Goal: Task Accomplishment & Management: Use online tool/utility

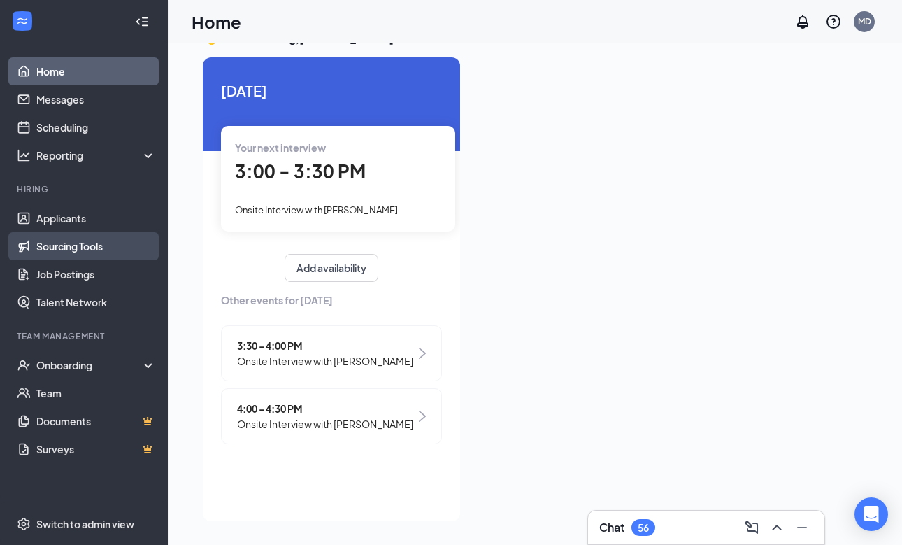
scroll to position [29, 0]
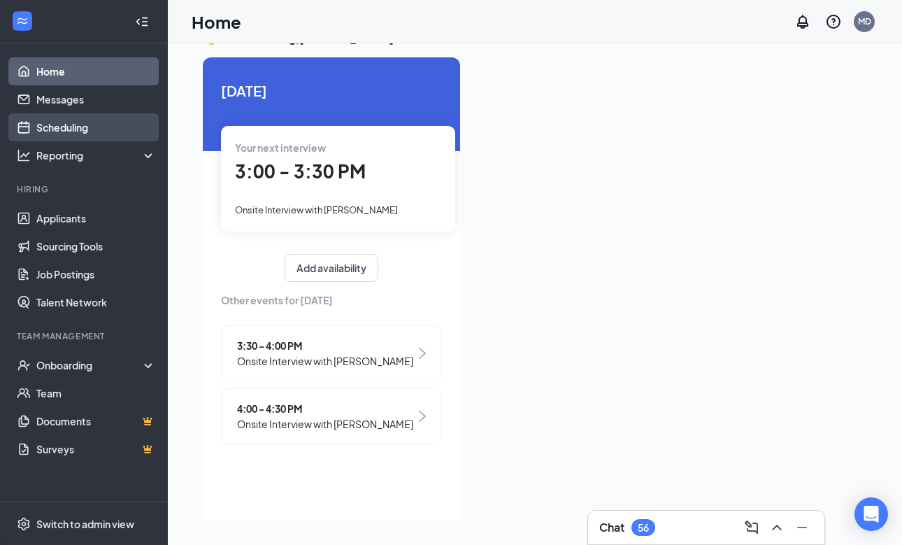
click at [64, 115] on link "Scheduling" at bounding box center [96, 127] width 120 height 28
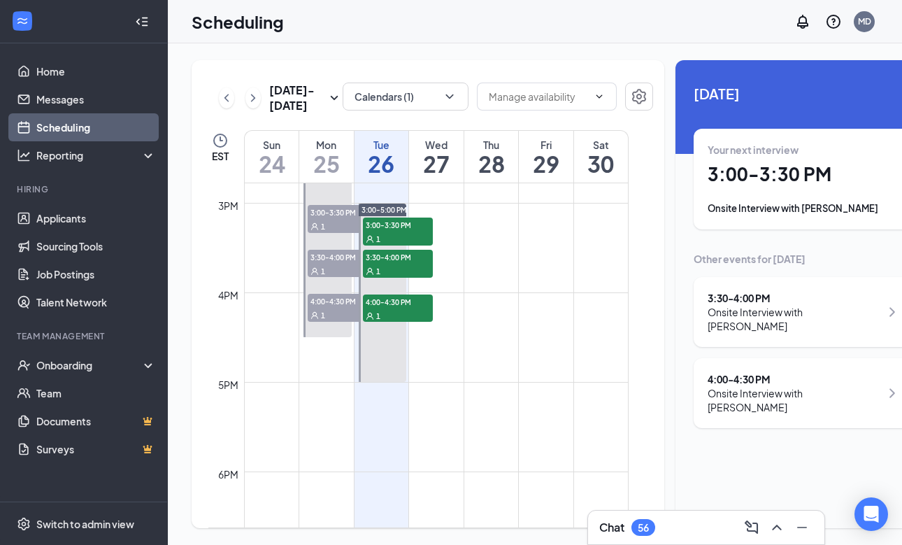
scroll to position [1326, 0]
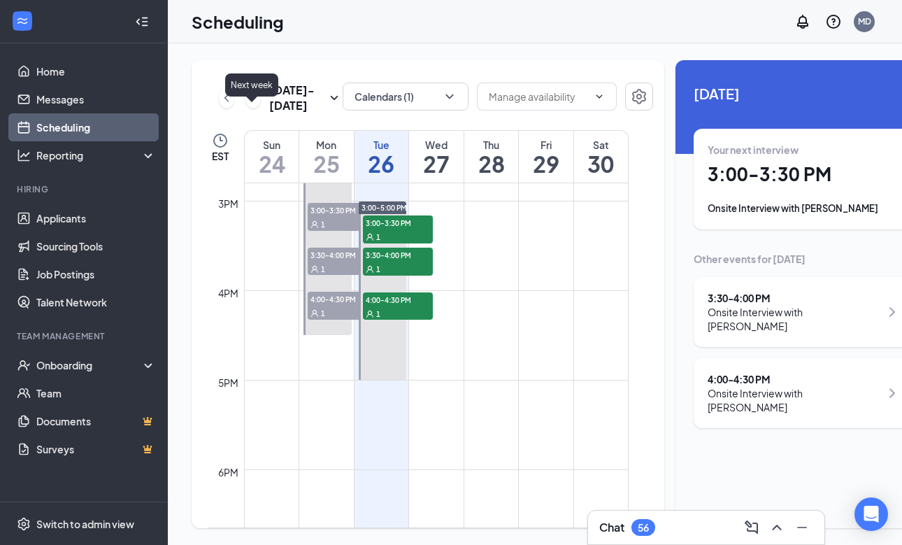
click at [249, 106] on icon "ChevronRight" at bounding box center [253, 98] width 14 height 17
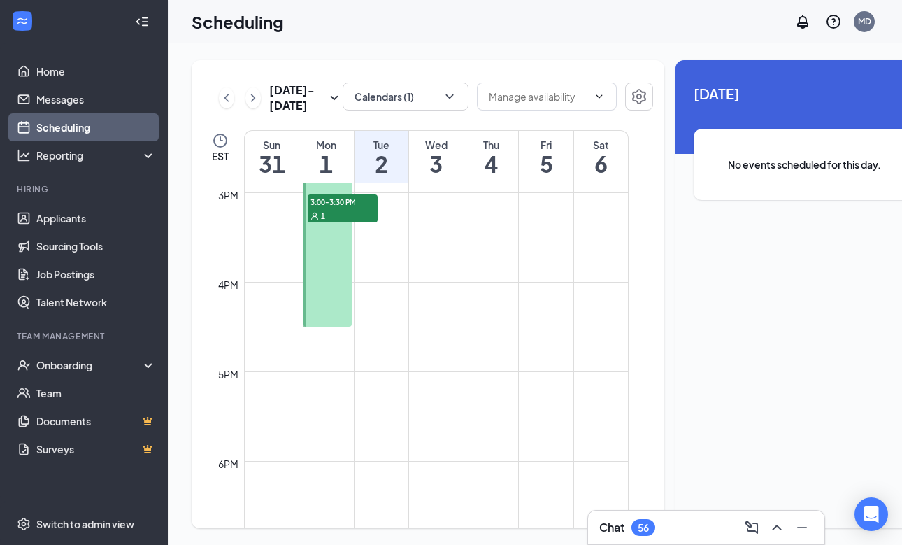
scroll to position [1336, 0]
click at [340, 207] on span "3:00-3:30 PM" at bounding box center [343, 200] width 70 height 14
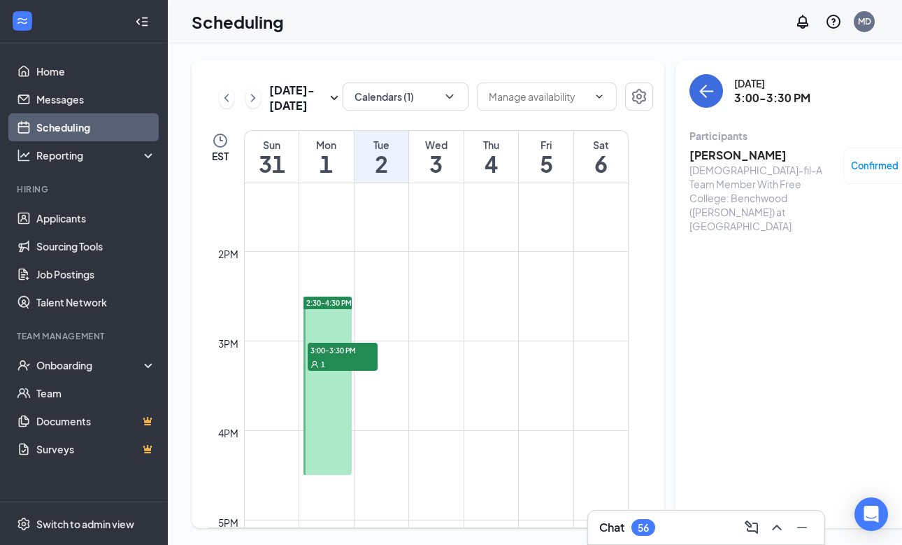
scroll to position [1174, 0]
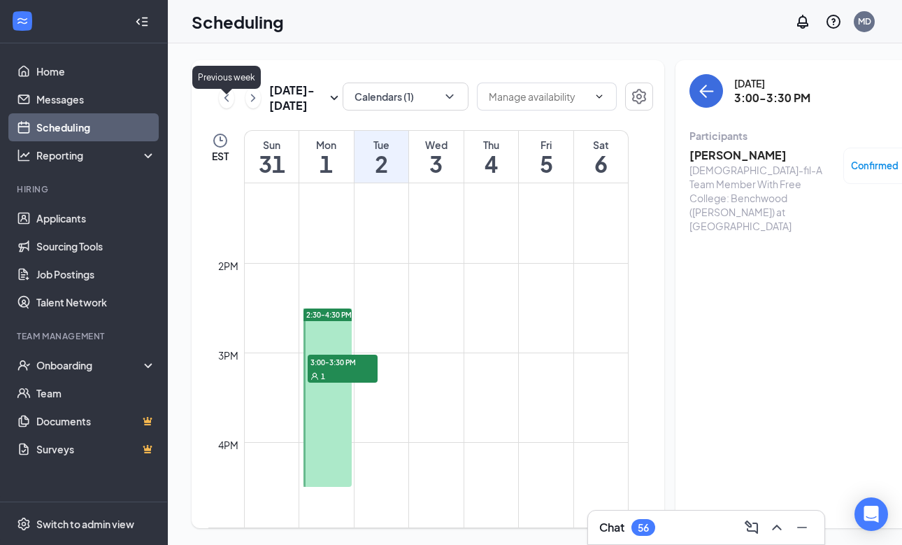
click at [227, 101] on icon "ChevronLeft" at bounding box center [227, 98] width 4 height 8
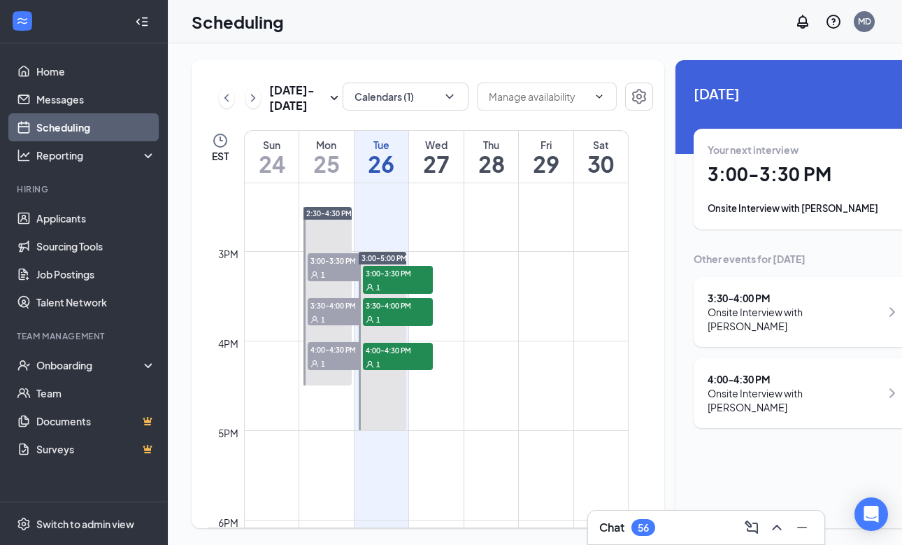
scroll to position [1277, 0]
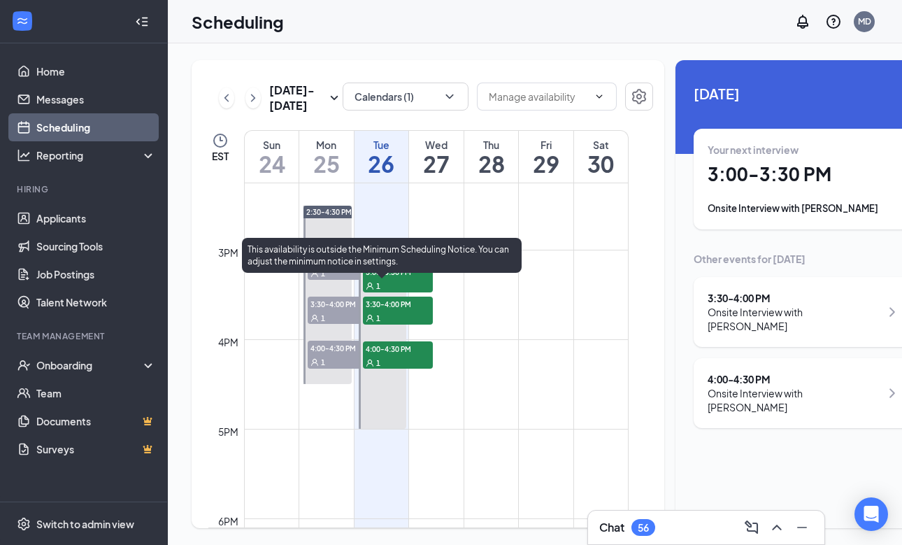
click at [400, 292] on div "1" at bounding box center [398, 285] width 70 height 14
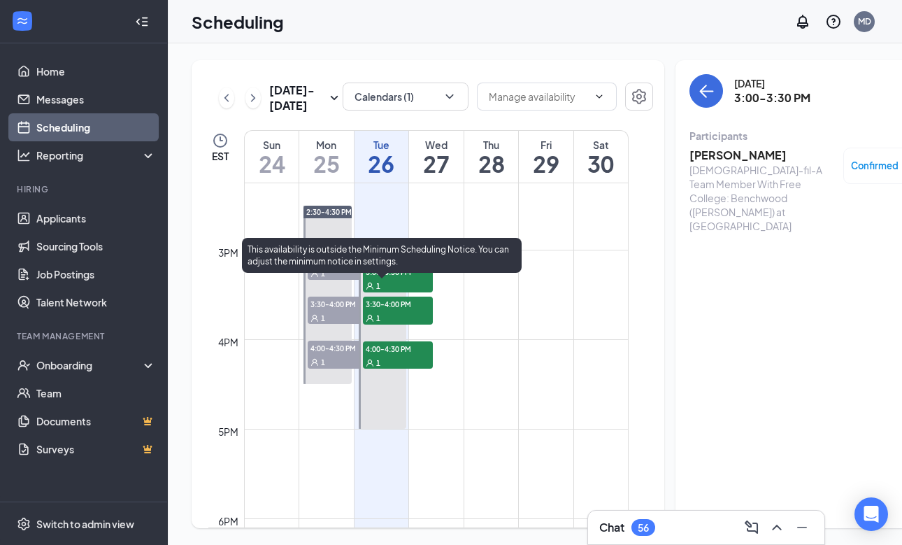
click at [392, 311] on span "3:30-4:00 PM" at bounding box center [398, 304] width 70 height 14
click at [385, 355] on span "4:00-4:30 PM" at bounding box center [398, 348] width 70 height 14
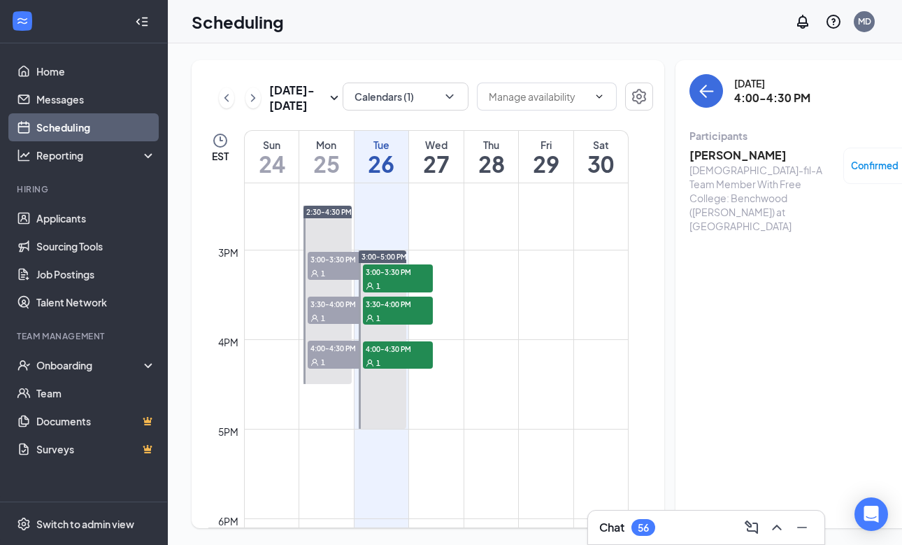
click at [636, 527] on div "56" at bounding box center [644, 527] width 24 height 17
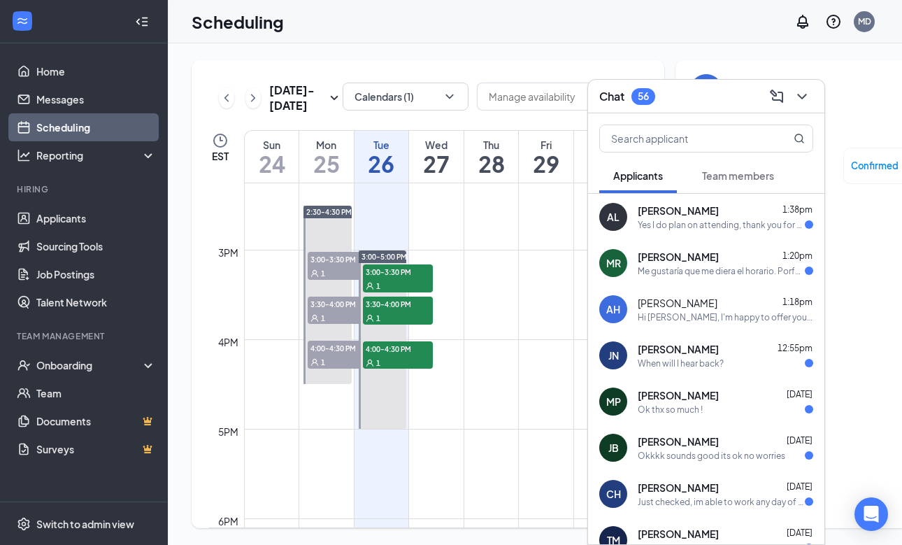
click at [697, 99] on div "Chat 56" at bounding box center [707, 96] width 214 height 22
